Goal: Task Accomplishment & Management: Manage account settings

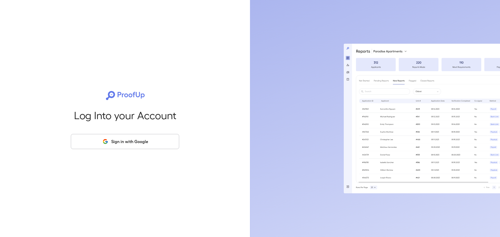
click at [134, 148] on button "Sign in with Google" at bounding box center [125, 141] width 108 height 15
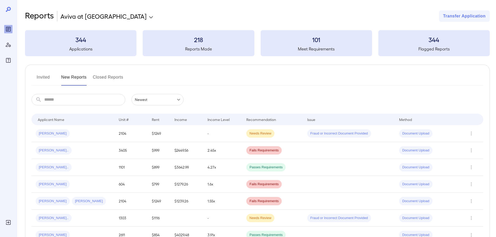
click at [44, 78] on button "Invited" at bounding box center [42, 79] width 23 height 12
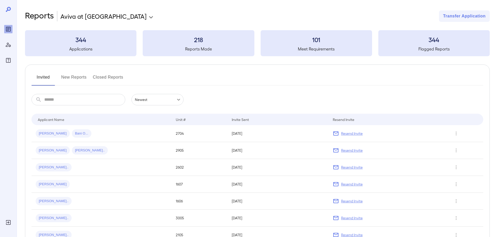
click at [69, 103] on input "text" at bounding box center [84, 99] width 81 height 11
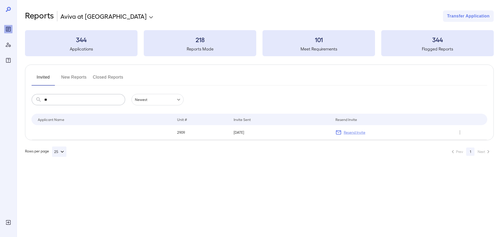
type input "*"
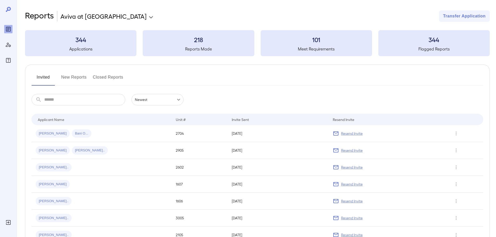
click at [71, 76] on button "New Reports" at bounding box center [73, 79] width 25 height 12
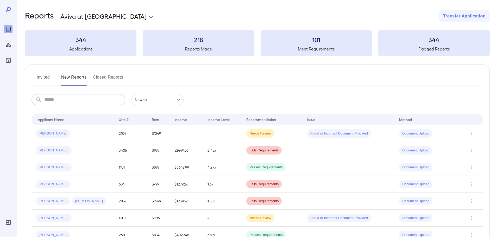
click at [79, 100] on input "text" at bounding box center [84, 99] width 81 height 11
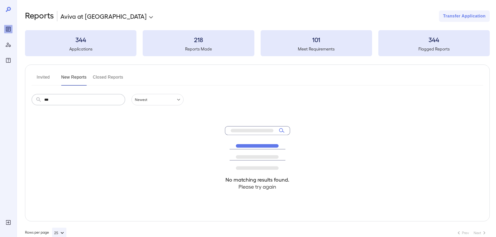
type input "***"
click at [46, 77] on button "Invited" at bounding box center [42, 79] width 23 height 12
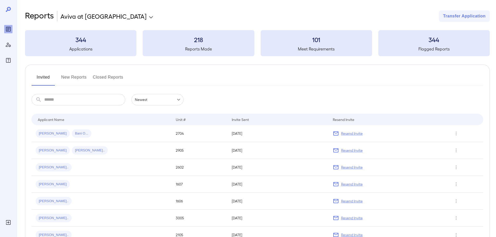
click at [67, 100] on input "text" at bounding box center [84, 99] width 81 height 11
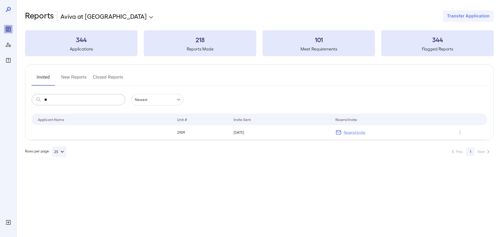
type input "*"
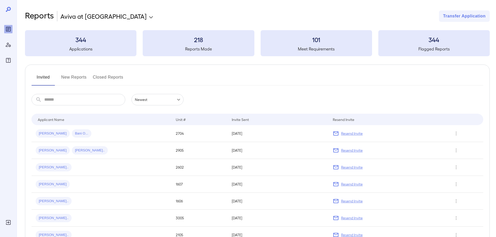
click at [60, 100] on input "text" at bounding box center [84, 99] width 81 height 11
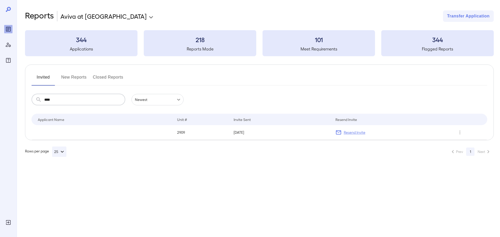
type input "****"
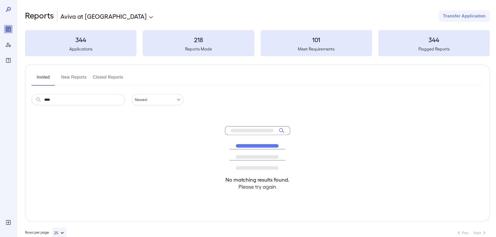
click at [77, 77] on button "New Reports" at bounding box center [73, 79] width 25 height 12
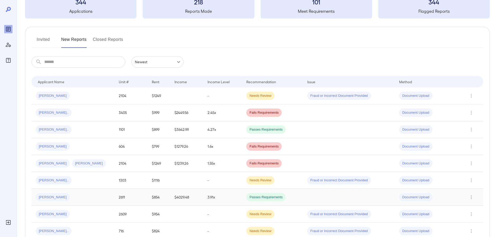
scroll to position [26, 0]
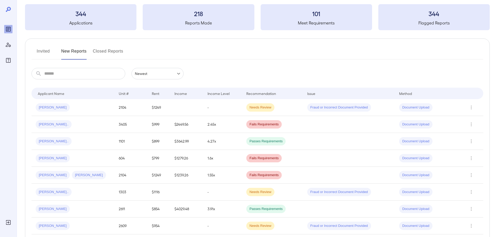
click at [46, 49] on button "Invited" at bounding box center [42, 53] width 23 height 12
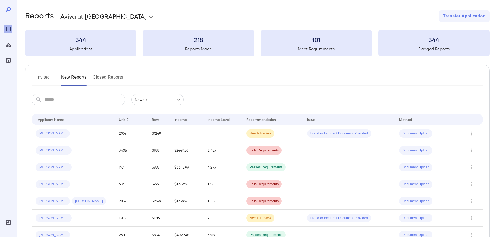
click at [42, 76] on button "Invited" at bounding box center [42, 79] width 23 height 12
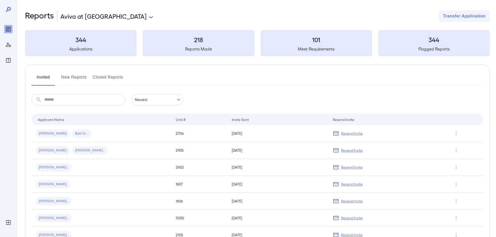
click at [66, 101] on input "text" at bounding box center [84, 99] width 81 height 11
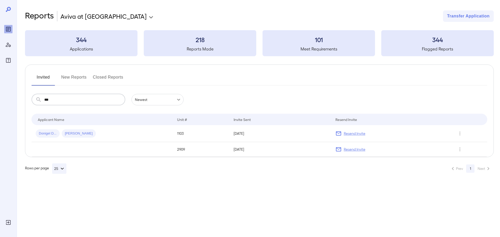
type input "****"
